Goal: Task Accomplishment & Management: Manage account settings

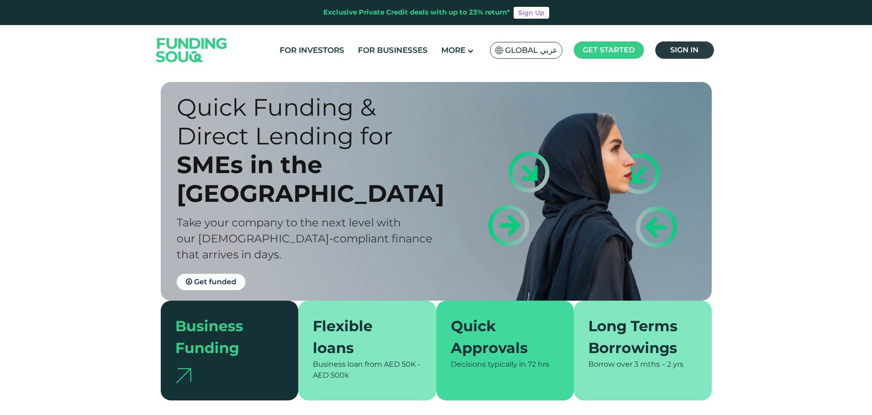
click at [700, 51] on link "Sign in" at bounding box center [684, 49] width 59 height 17
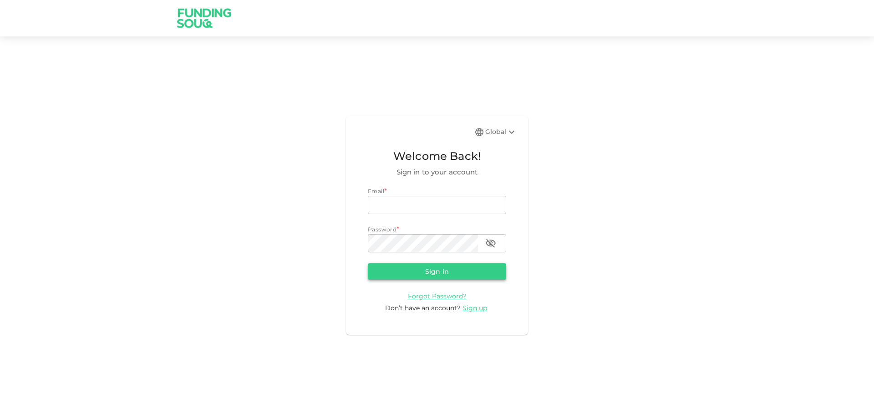
type input "[EMAIL_ADDRESS][DOMAIN_NAME]"
click at [460, 272] on button "Sign in" at bounding box center [437, 271] width 138 height 16
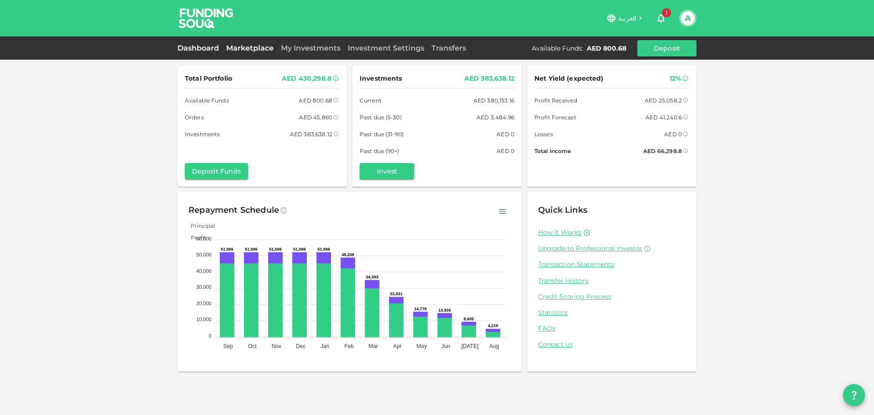
click at [245, 45] on link "Marketplace" at bounding box center [250, 48] width 55 height 9
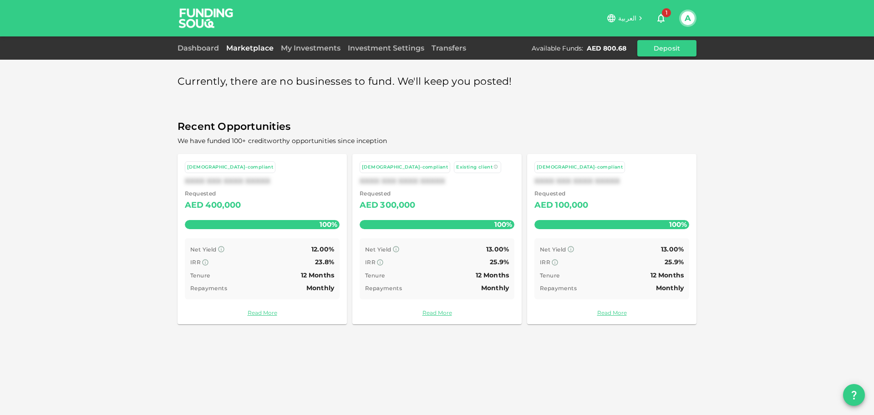
click at [660, 15] on icon "button" at bounding box center [660, 18] width 7 height 9
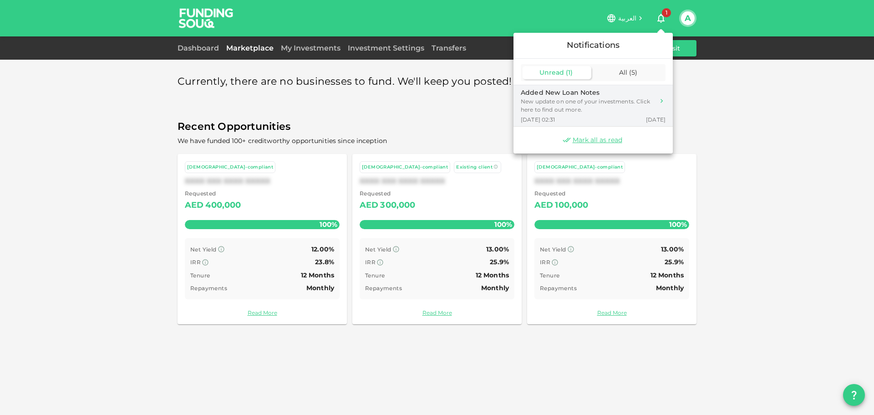
click at [653, 119] on span "4 days ago" at bounding box center [656, 120] width 20 height 8
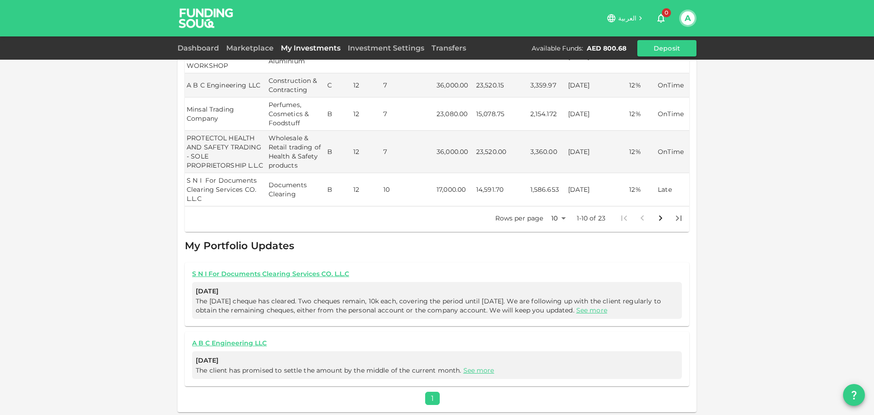
scroll to position [423, 0]
click at [607, 305] on link "See more" at bounding box center [591, 309] width 31 height 8
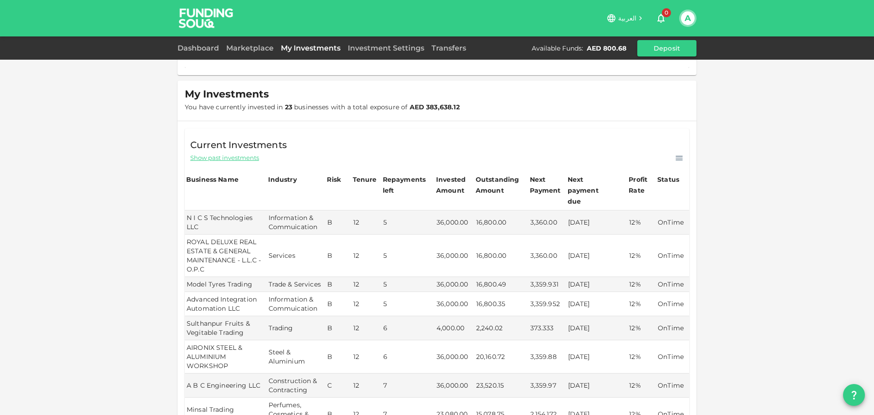
scroll to position [0, 0]
